Goal: Subscribe to service/newsletter

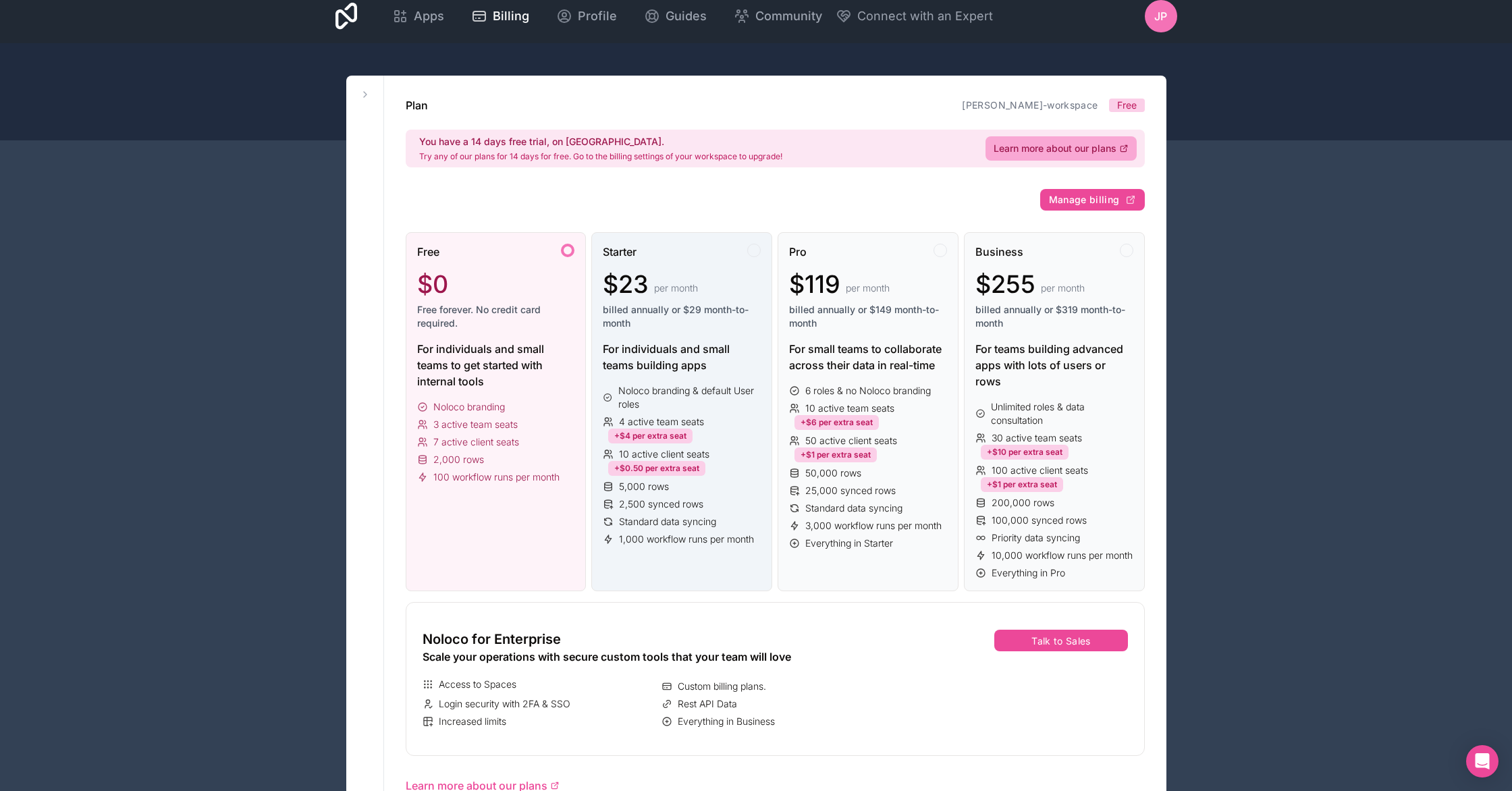
scroll to position [12, 0]
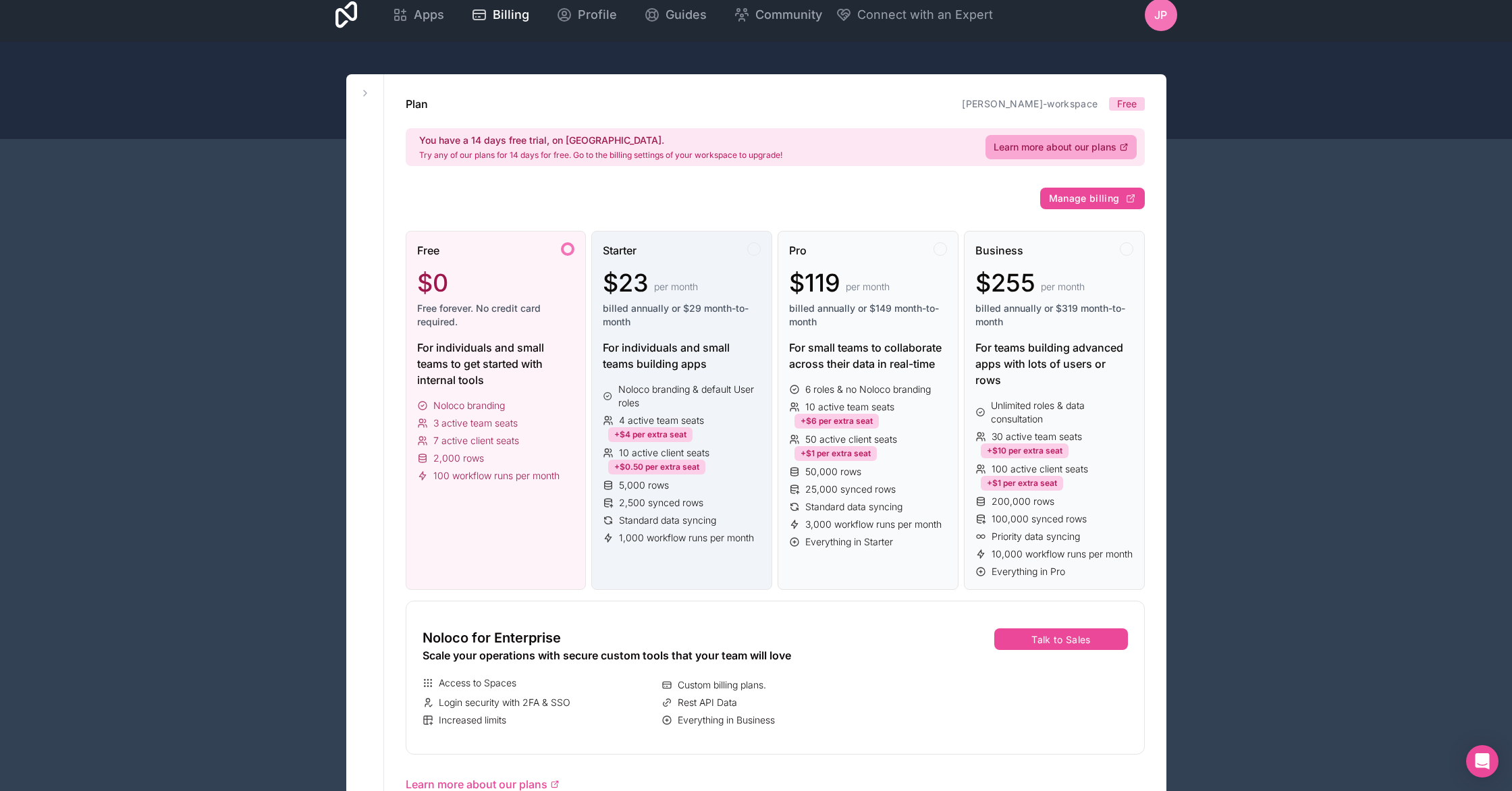
click at [655, 277] on div "$23 per month" at bounding box center [682, 283] width 158 height 27
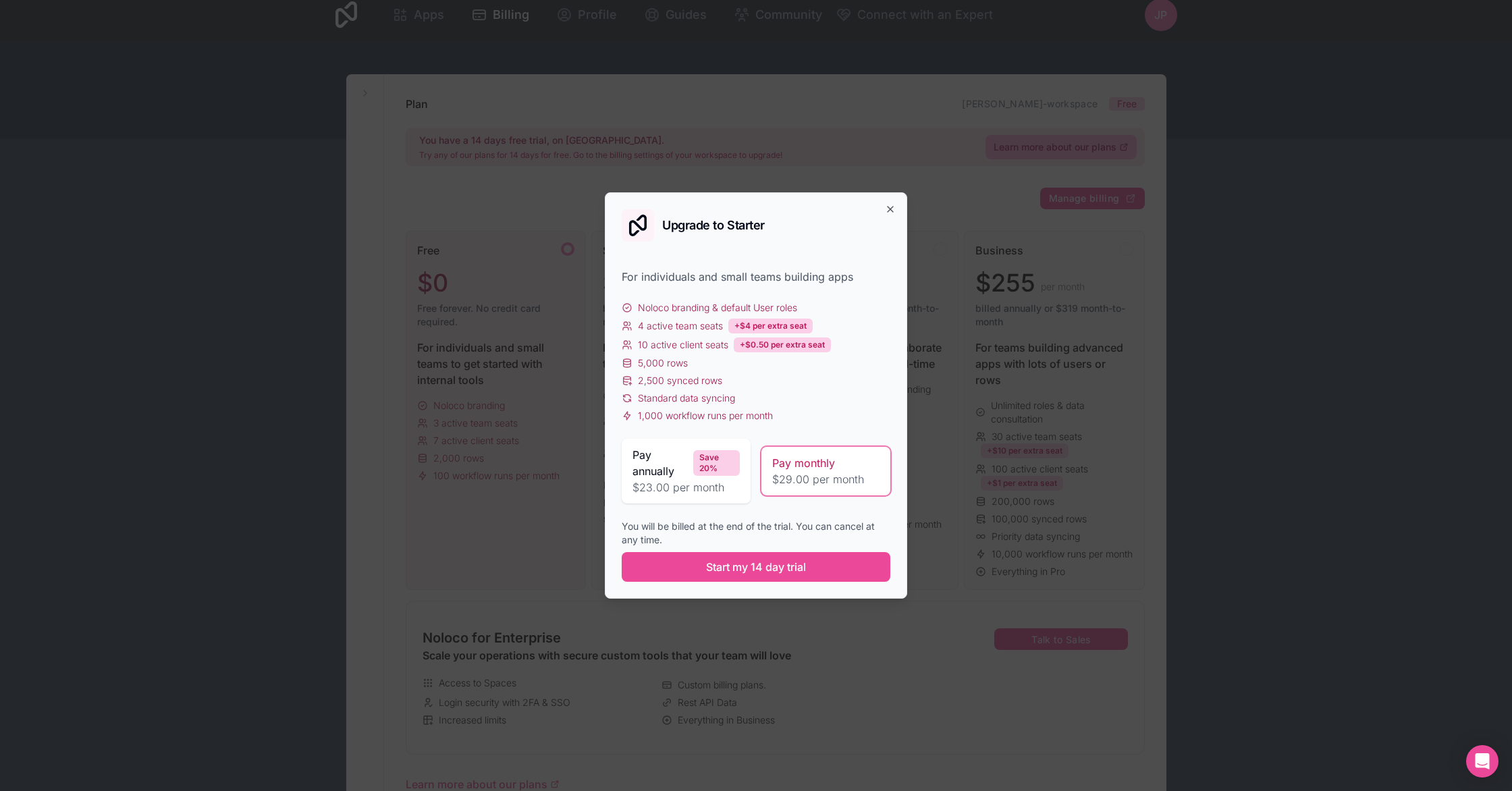
click at [797, 465] on span "Pay monthly" at bounding box center [803, 463] width 63 height 16
click at [774, 566] on span "Start my 14 day trial" at bounding box center [756, 567] width 100 height 16
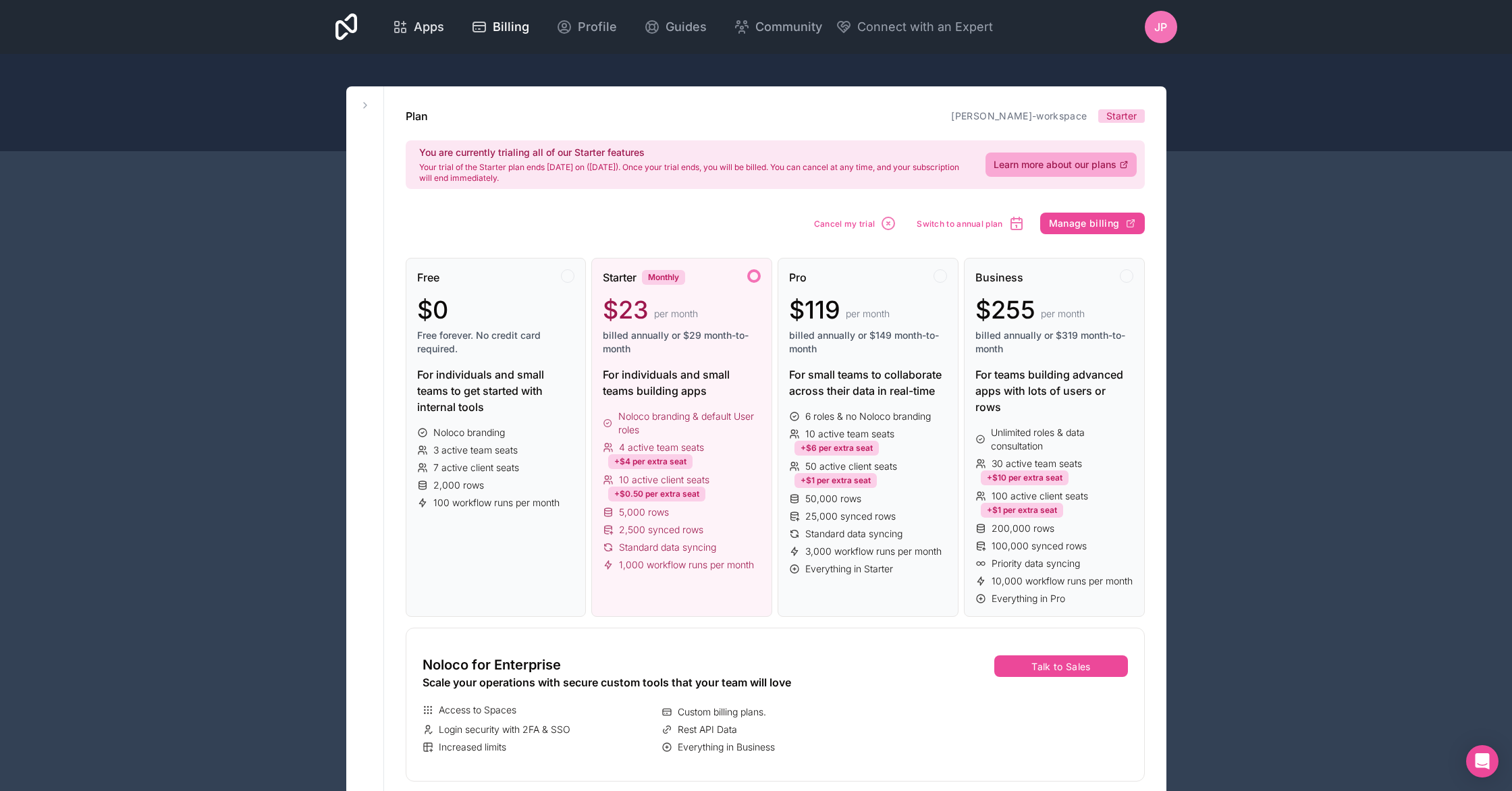
click at [433, 23] on span "Apps" at bounding box center [428, 27] width 30 height 19
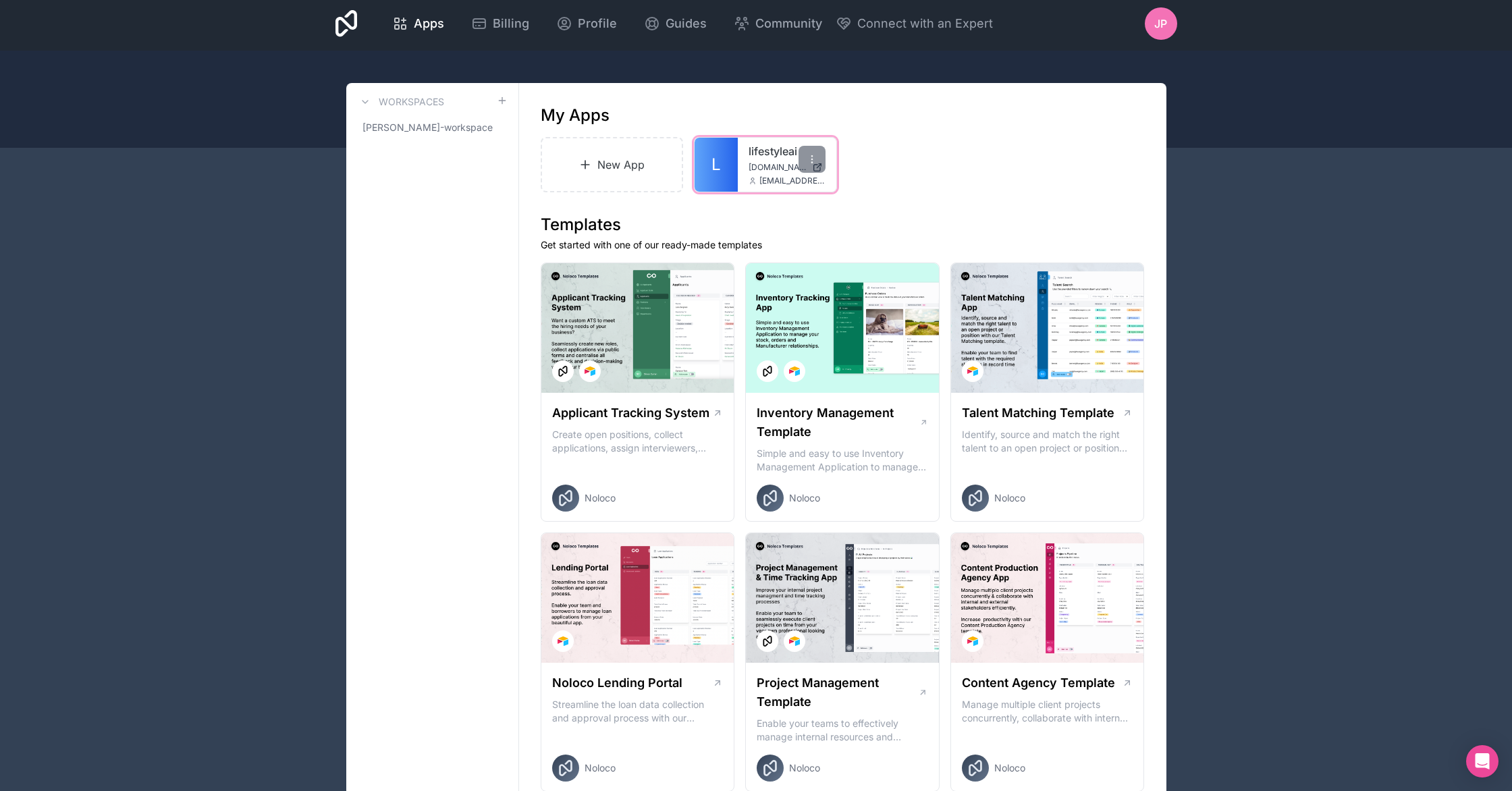
click at [772, 162] on div "lifestyleai lifestyleai.noloco.co jp@lifestyleai.us" at bounding box center [787, 164] width 99 height 54
click at [772, 162] on span "lifestyleai.noloco.co" at bounding box center [778, 167] width 58 height 11
